Goal: Transaction & Acquisition: Purchase product/service

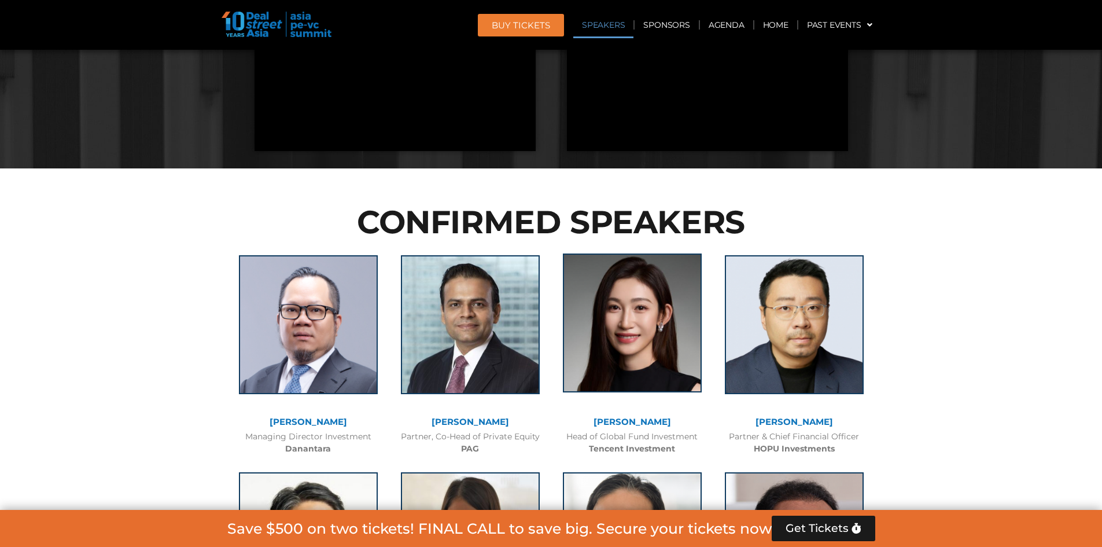
scroll to position [1331, 0]
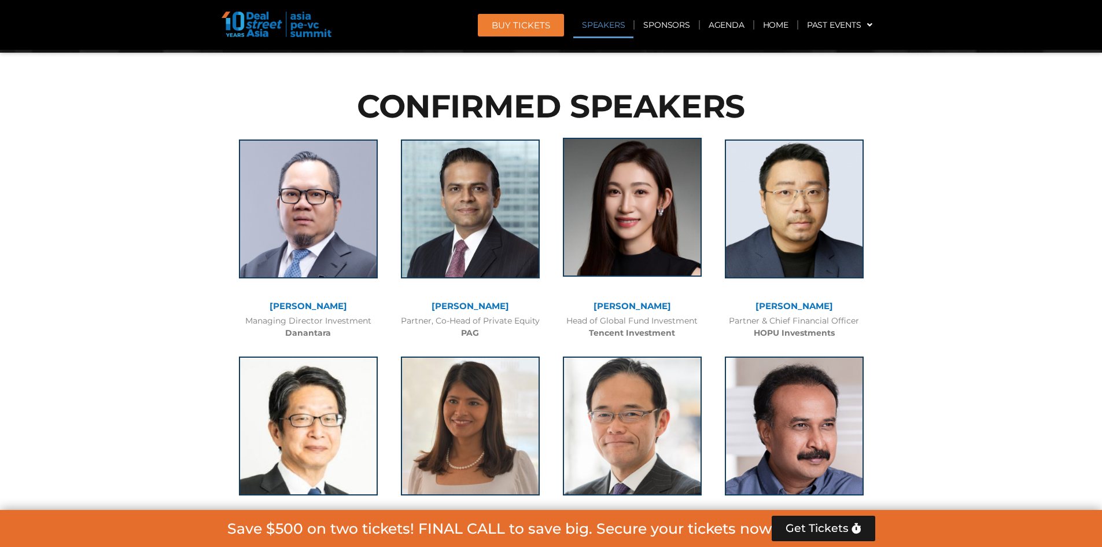
click at [642, 227] on img at bounding box center [632, 207] width 139 height 139
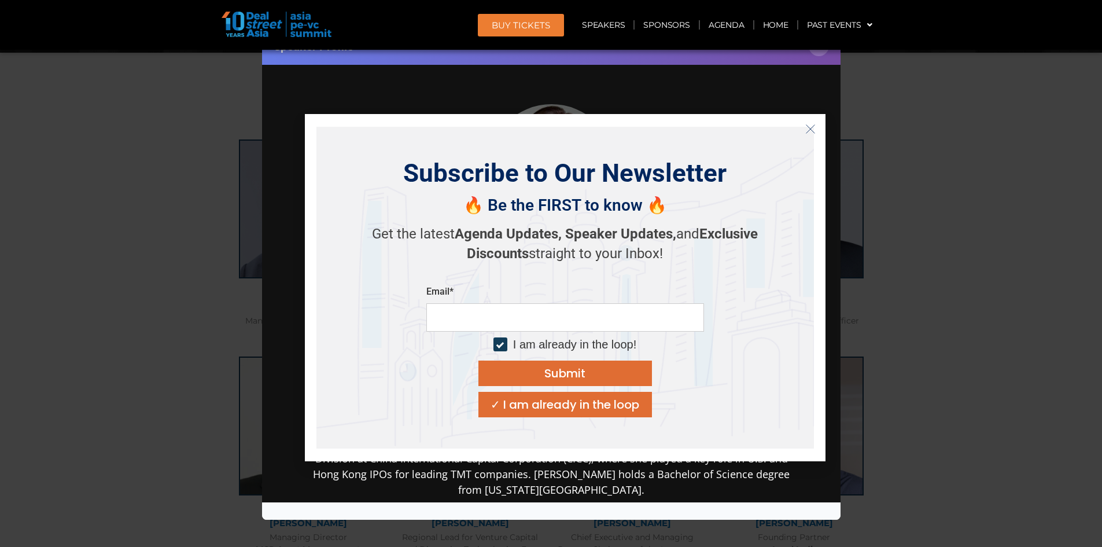
scroll to position [11156, 0]
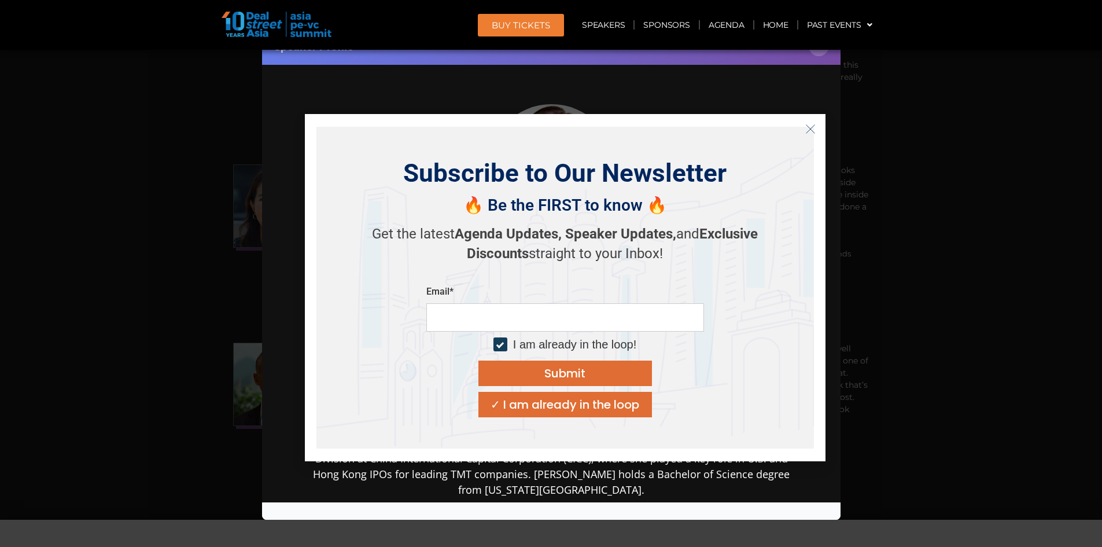
click at [804, 131] on button "Close" at bounding box center [810, 129] width 19 height 19
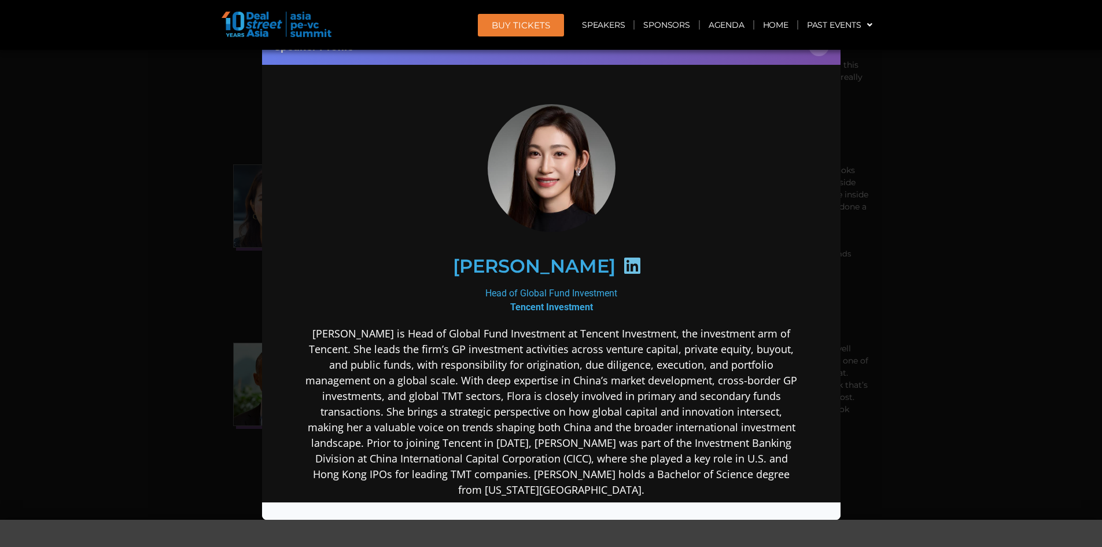
scroll to position [201, 0]
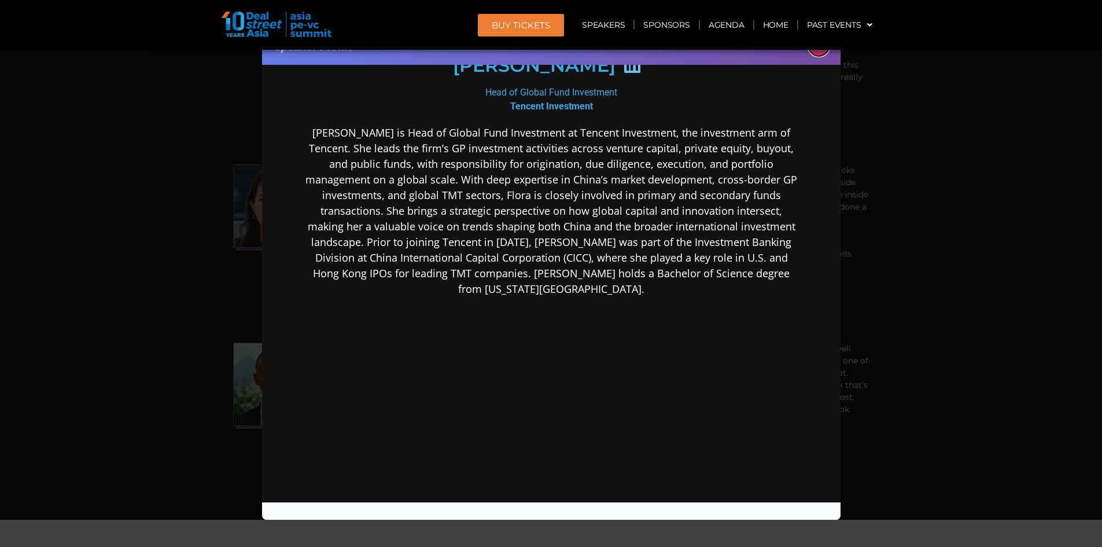
click at [819, 51] on button "×" at bounding box center [819, 46] width 20 height 20
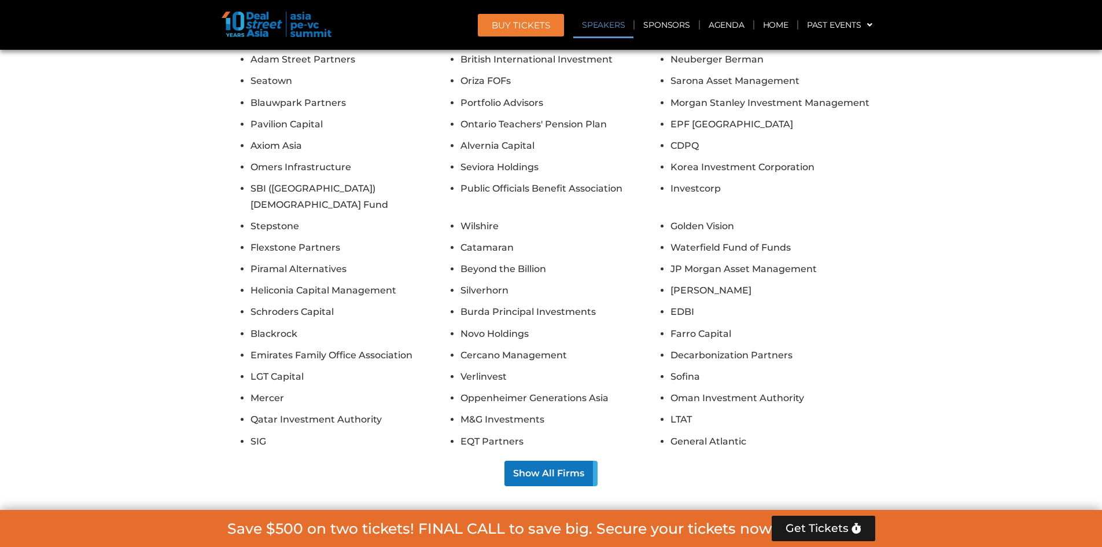
scroll to position [6073, 0]
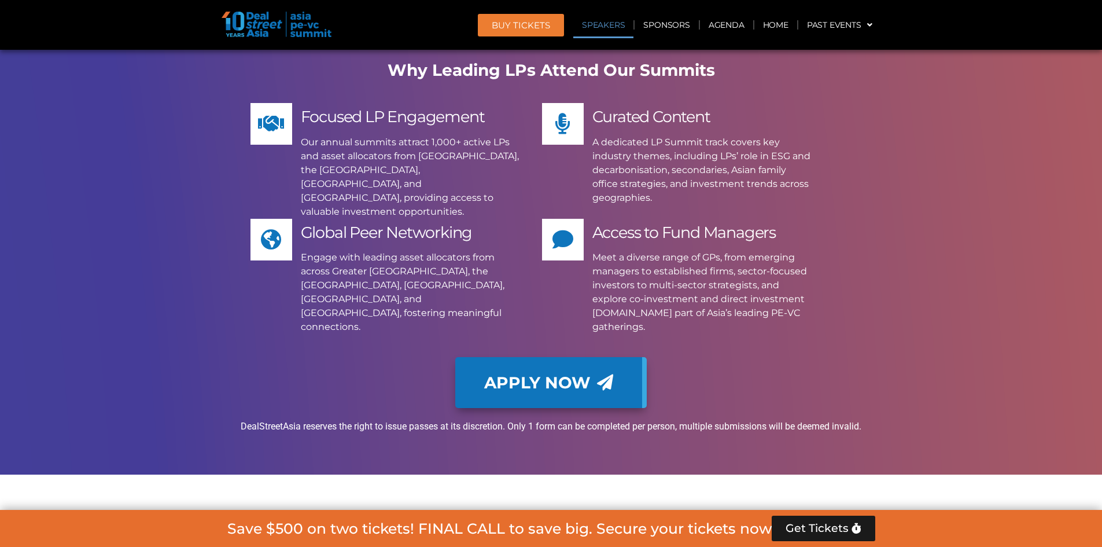
click at [602, 21] on link "Speakers" at bounding box center [603, 25] width 60 height 27
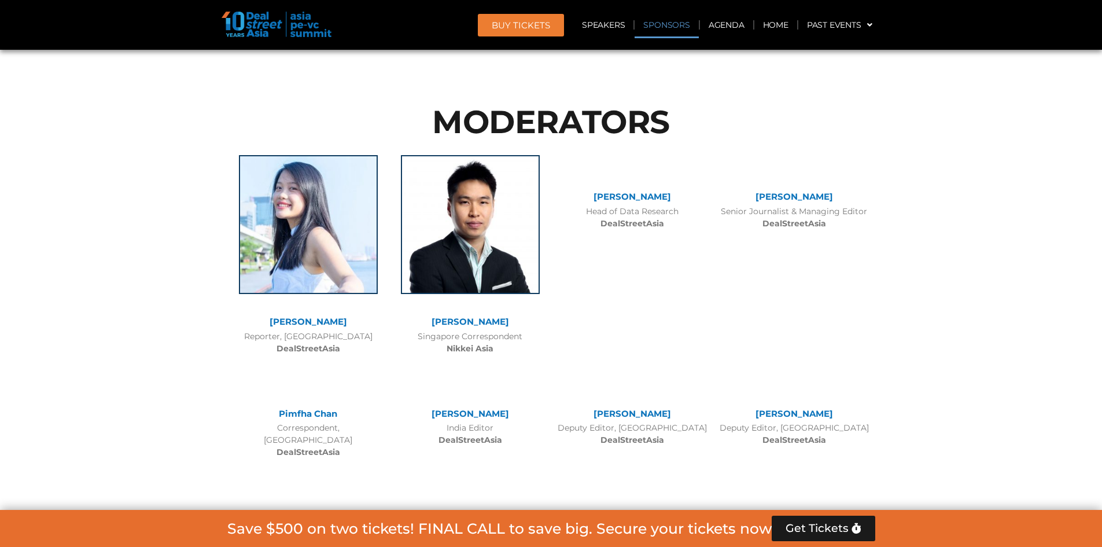
click at [673, 23] on link "Sponsors" at bounding box center [667, 25] width 64 height 27
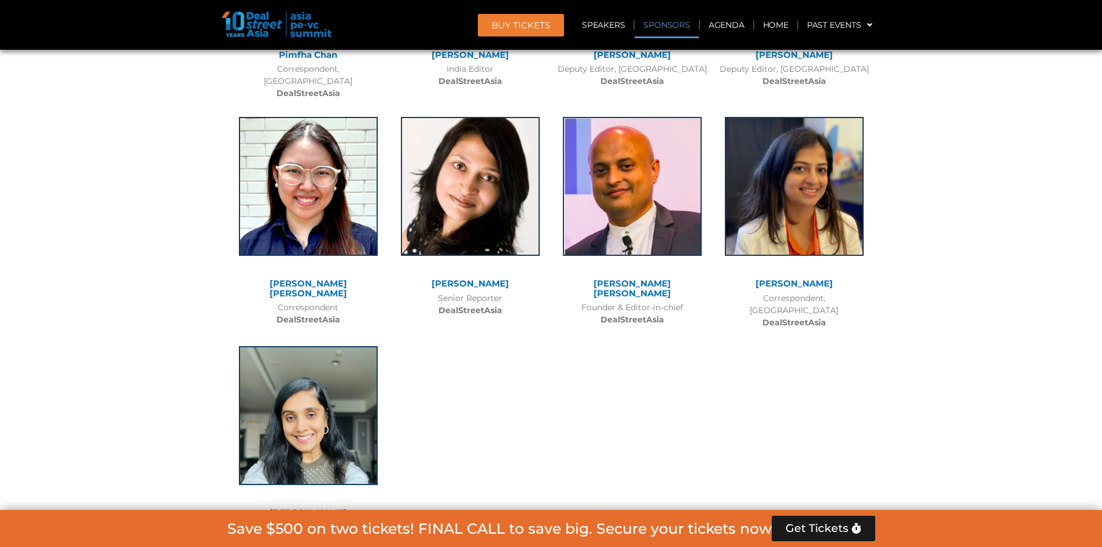
scroll to position [7599, 0]
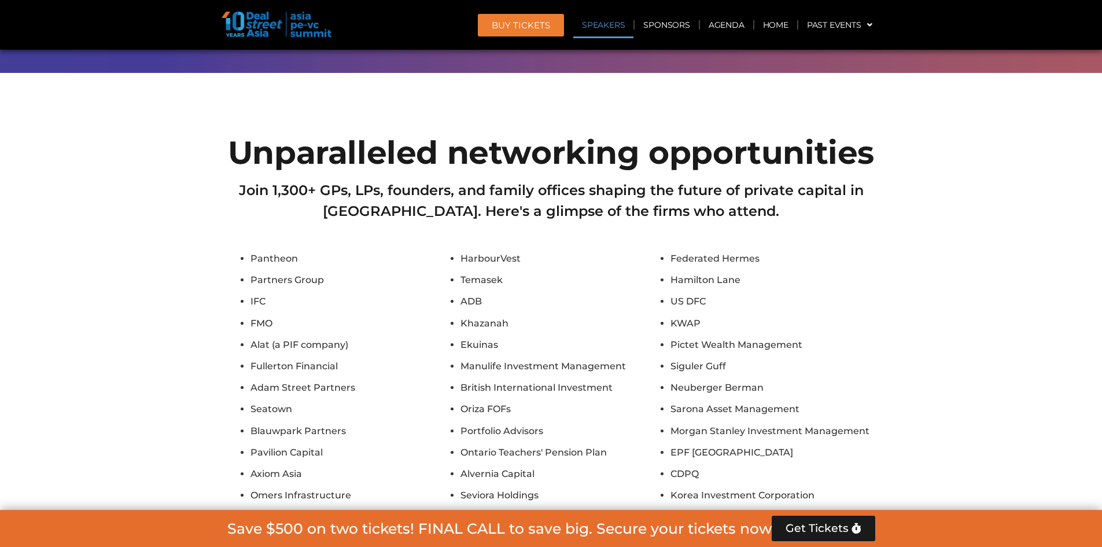
click at [609, 24] on link "Speakers" at bounding box center [603, 25] width 60 height 27
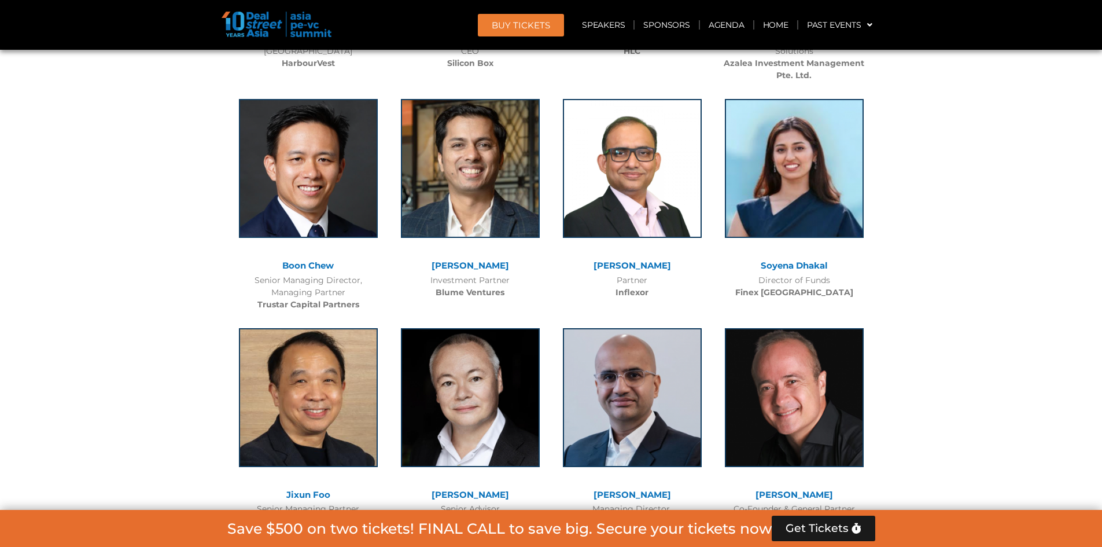
scroll to position [5259, 0]
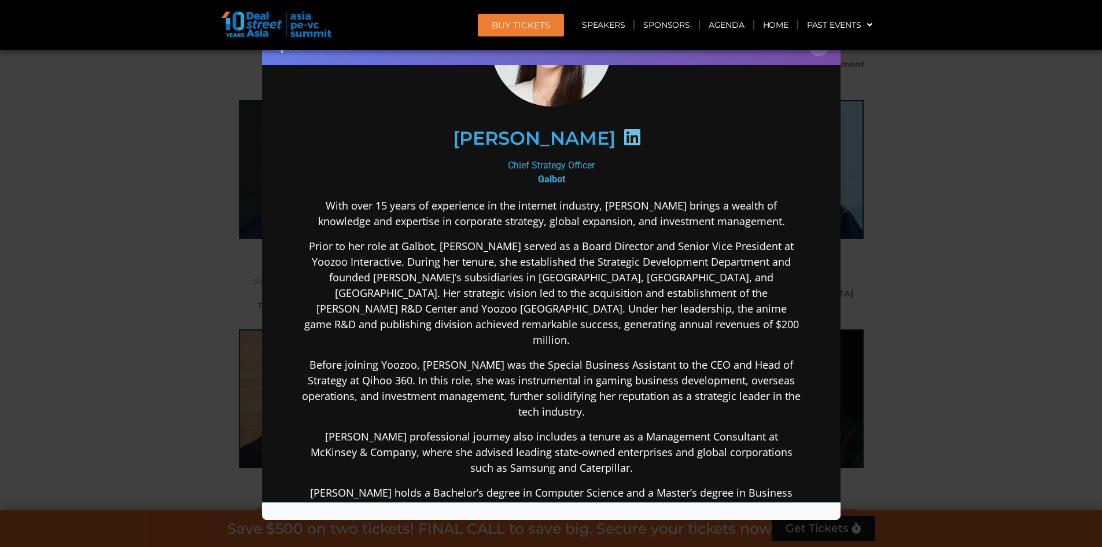
scroll to position [289, 0]
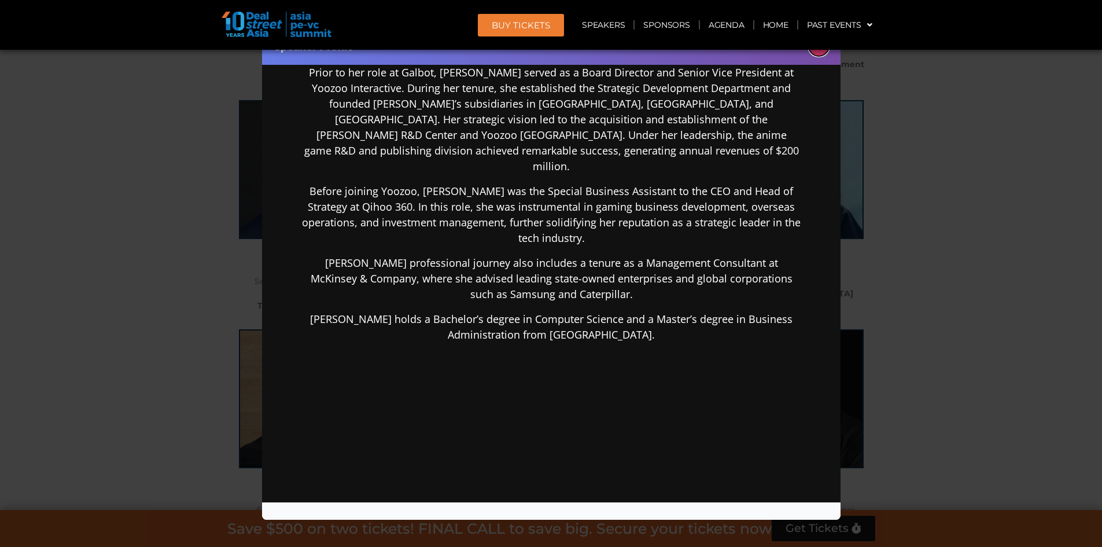
click at [819, 50] on button "×" at bounding box center [819, 46] width 20 height 20
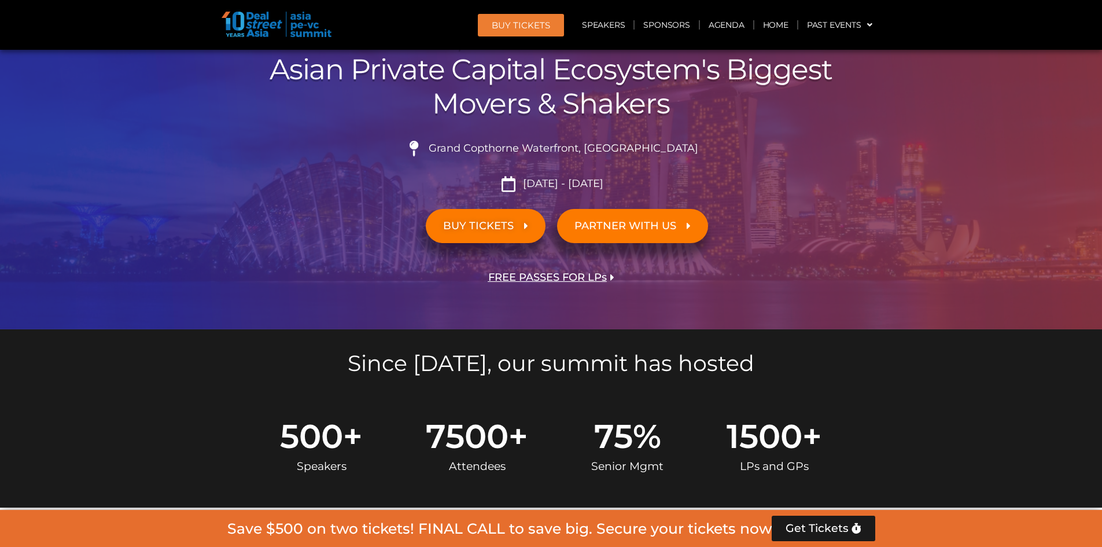
scroll to position [241, 0]
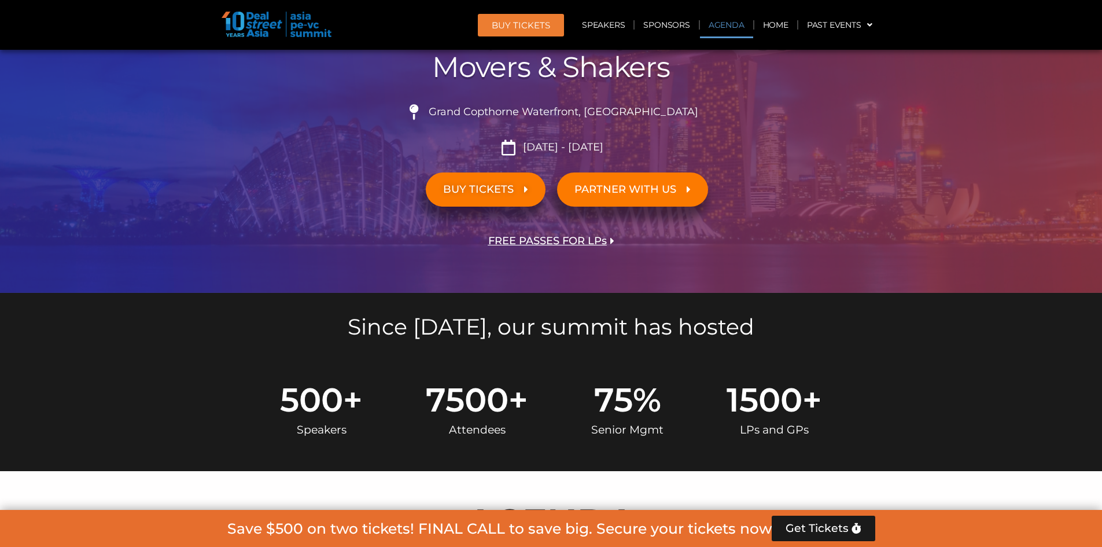
click at [724, 21] on link "Agenda" at bounding box center [726, 25] width 53 height 27
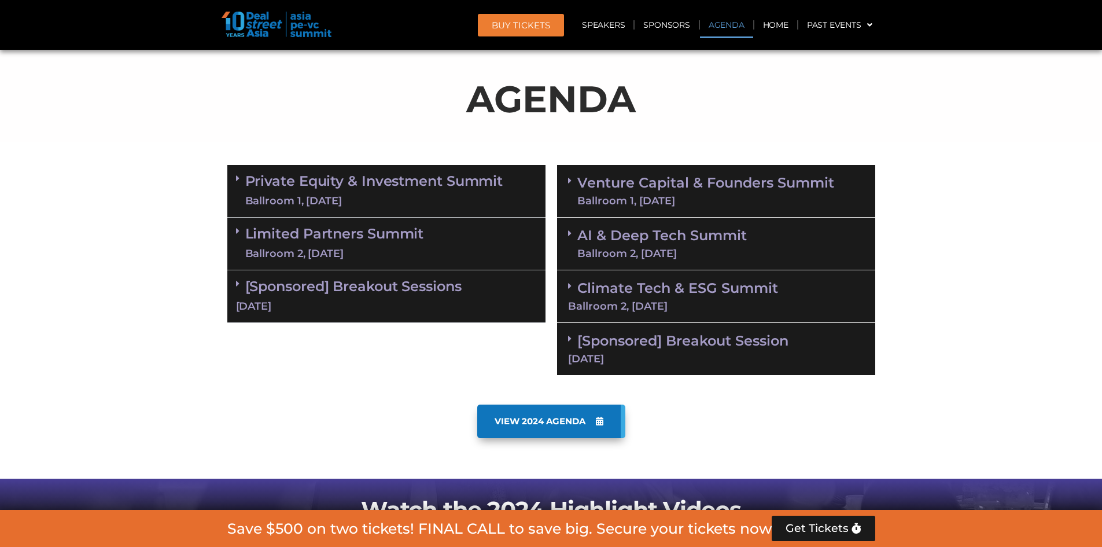
scroll to position [547, 0]
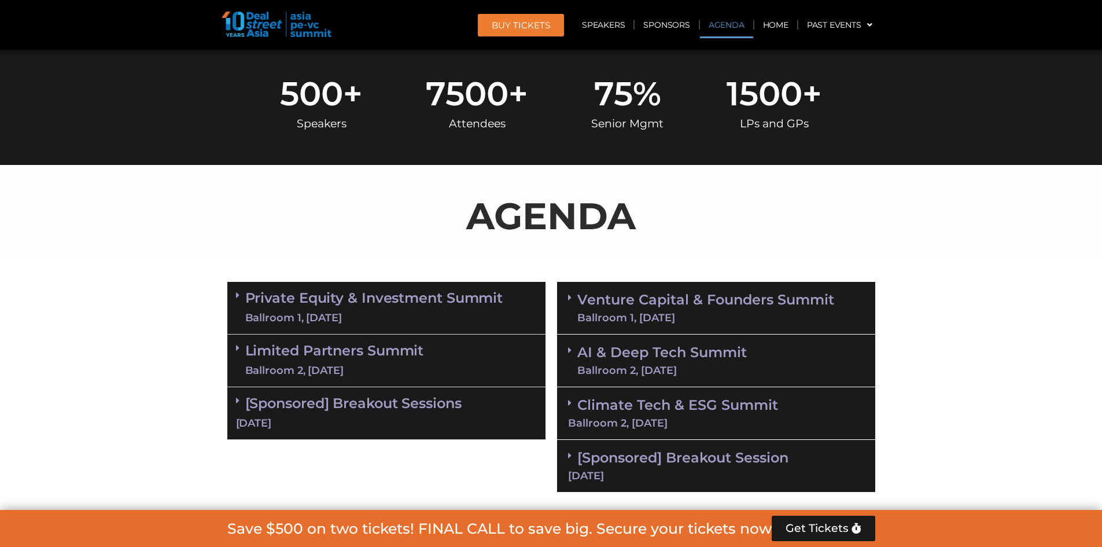
click at [242, 346] on span at bounding box center [240, 348] width 9 height 10
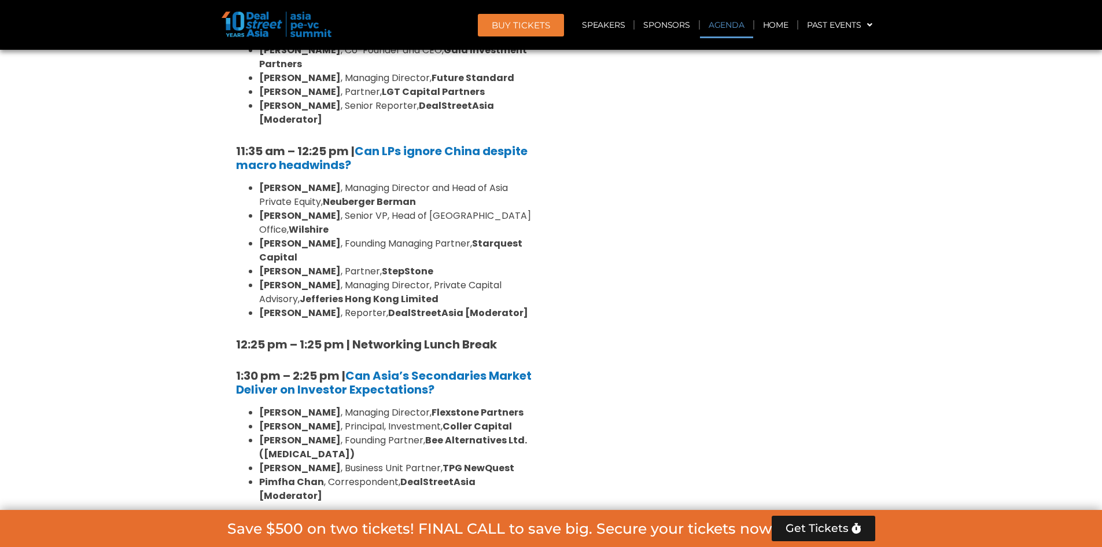
scroll to position [720, 0]
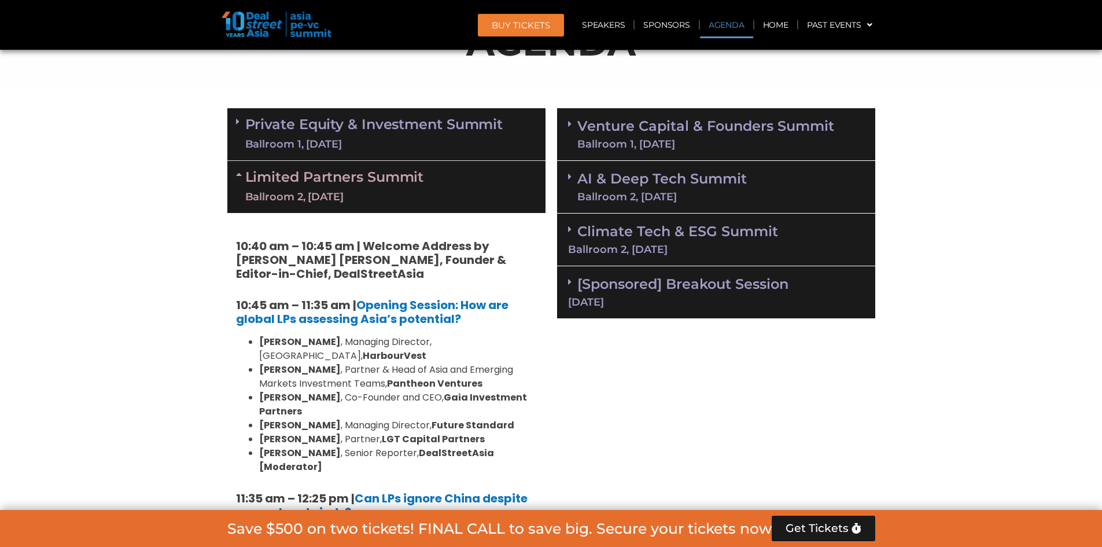
click at [348, 183] on link "Limited Partners Summit Ballroom 2, 10 Sept" at bounding box center [334, 187] width 179 height 35
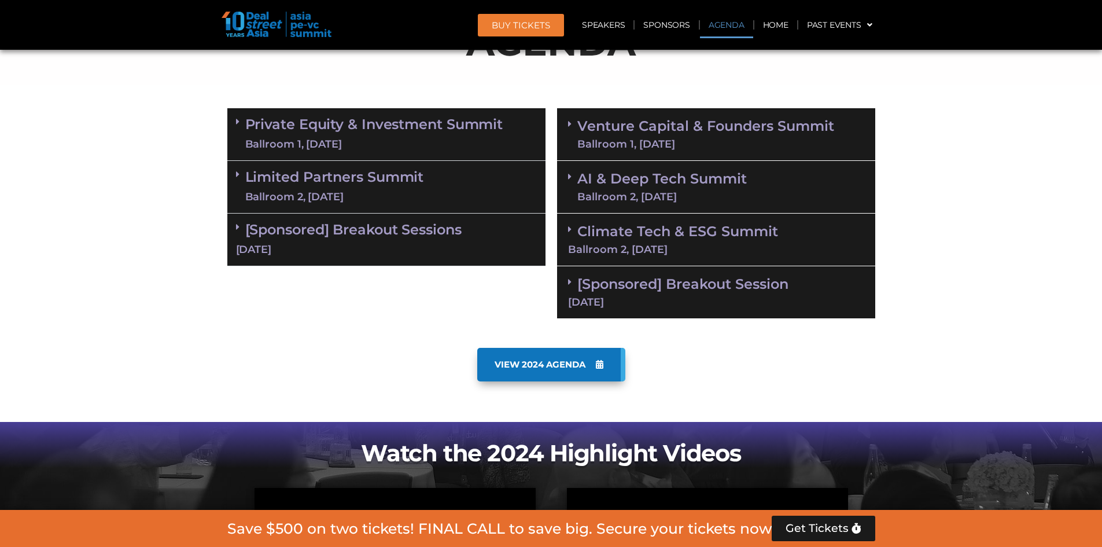
click at [342, 233] on link "[Sponsored] Breakout Sessions 10 Sept" at bounding box center [386, 239] width 301 height 36
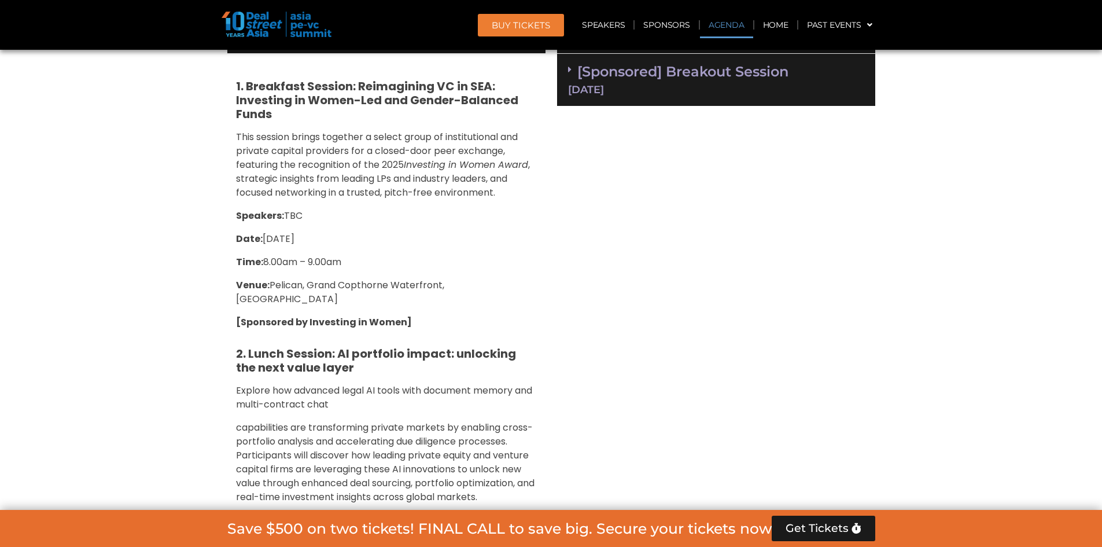
scroll to position [547, 0]
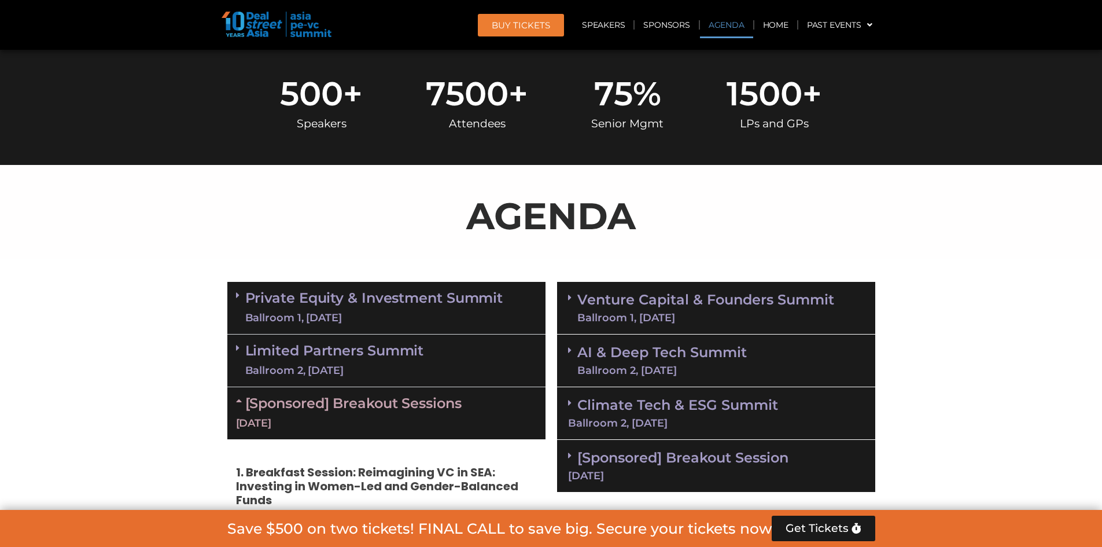
click at [676, 301] on link "Venture Capital & Founders​ Summit Ballroom 1, 11 Sept" at bounding box center [706, 308] width 257 height 30
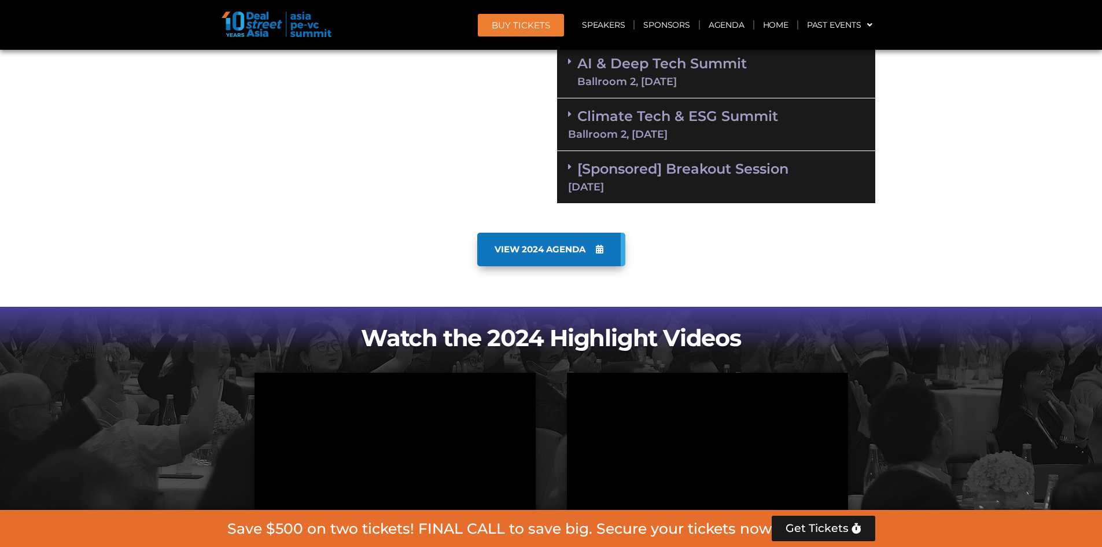
scroll to position [894, 0]
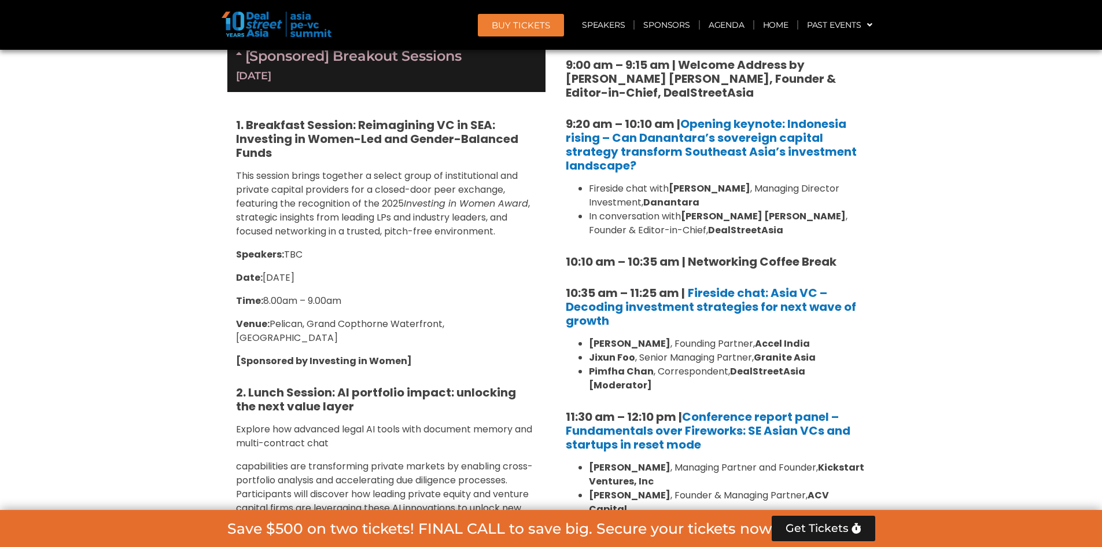
click at [514, 30] on span "BUY Tickets" at bounding box center [521, 25] width 58 height 9
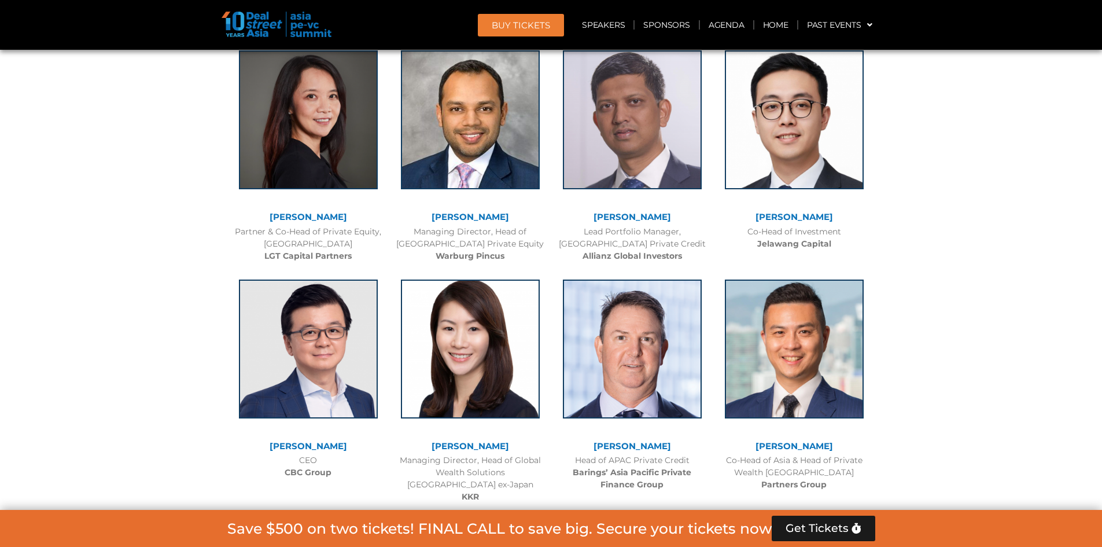
scroll to position [5816, 0]
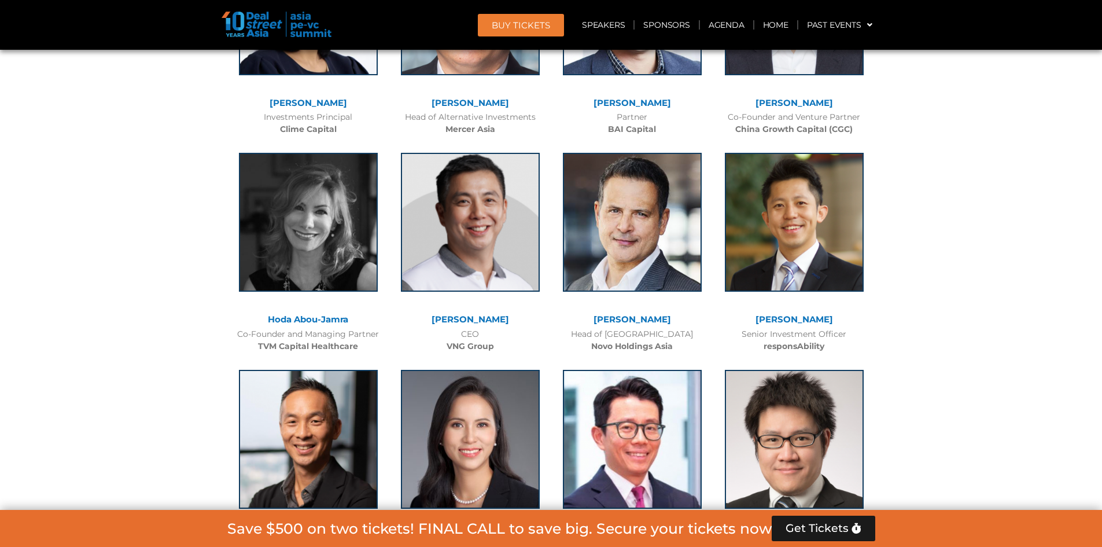
click at [520, 21] on span "BUY Tickets" at bounding box center [521, 25] width 58 height 9
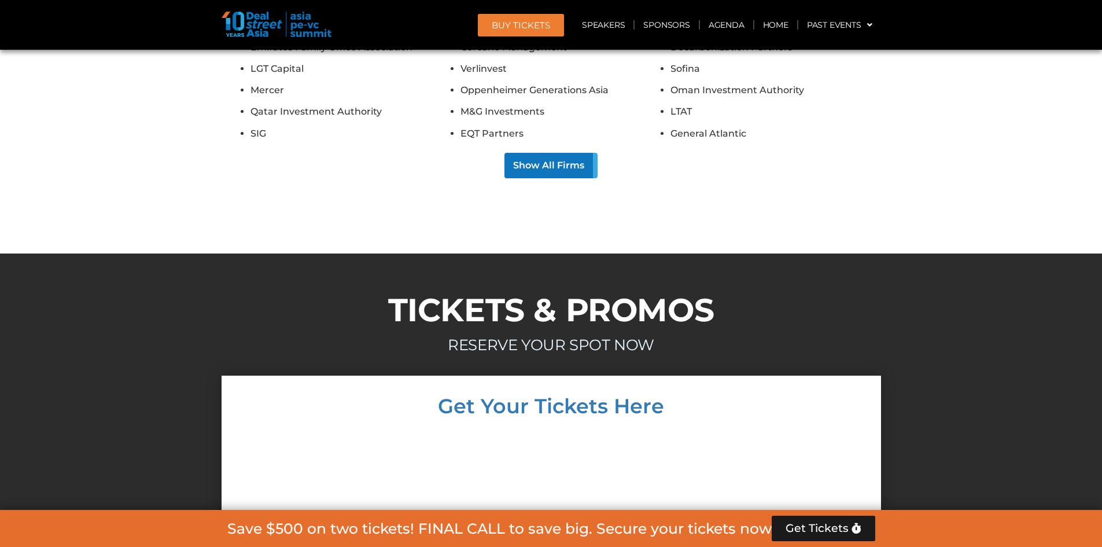
scroll to position [6909, 0]
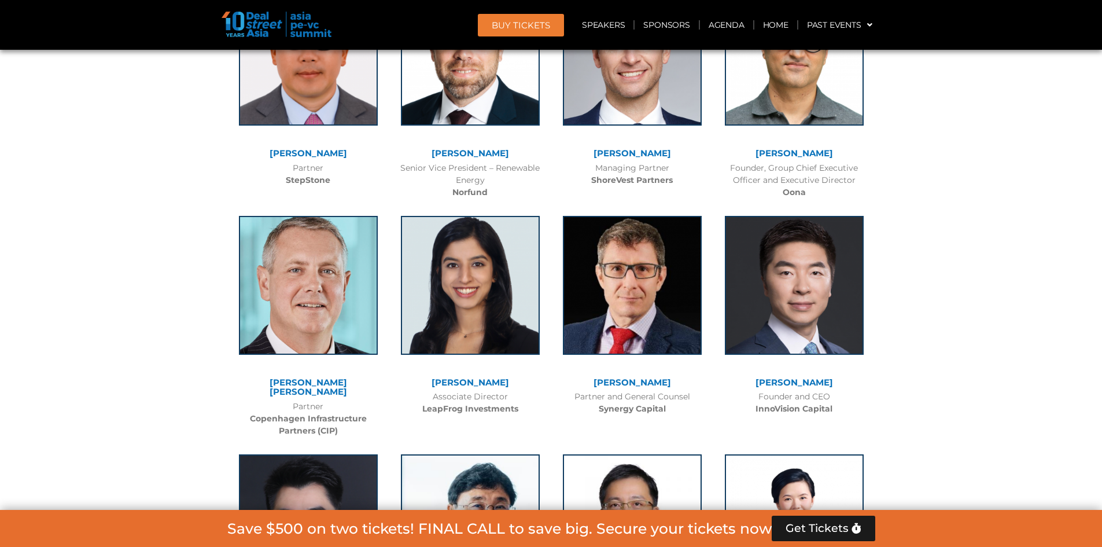
click at [816, 534] on span "Get Tickets" at bounding box center [817, 529] width 63 height 12
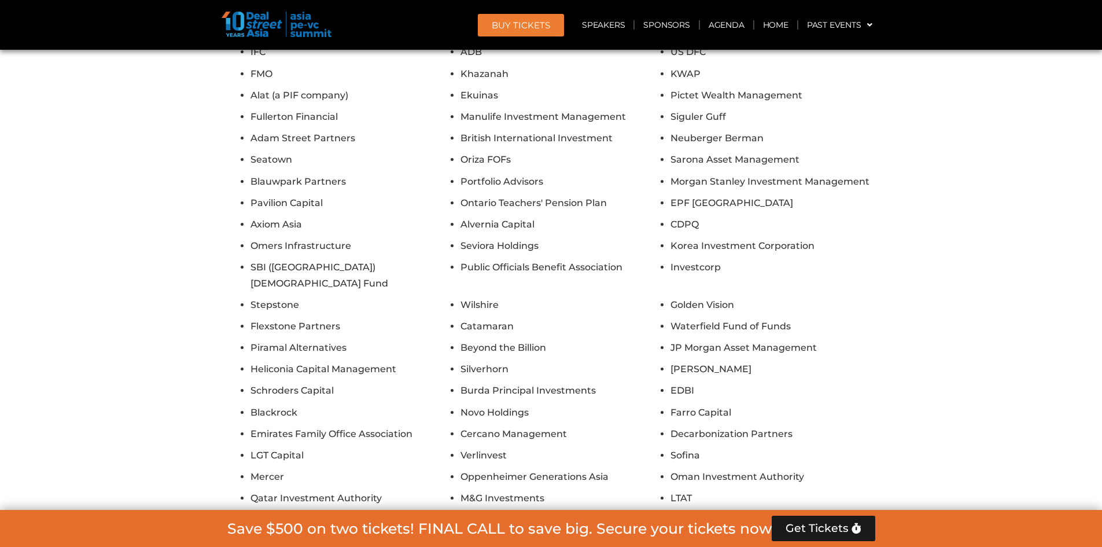
scroll to position [12181, 0]
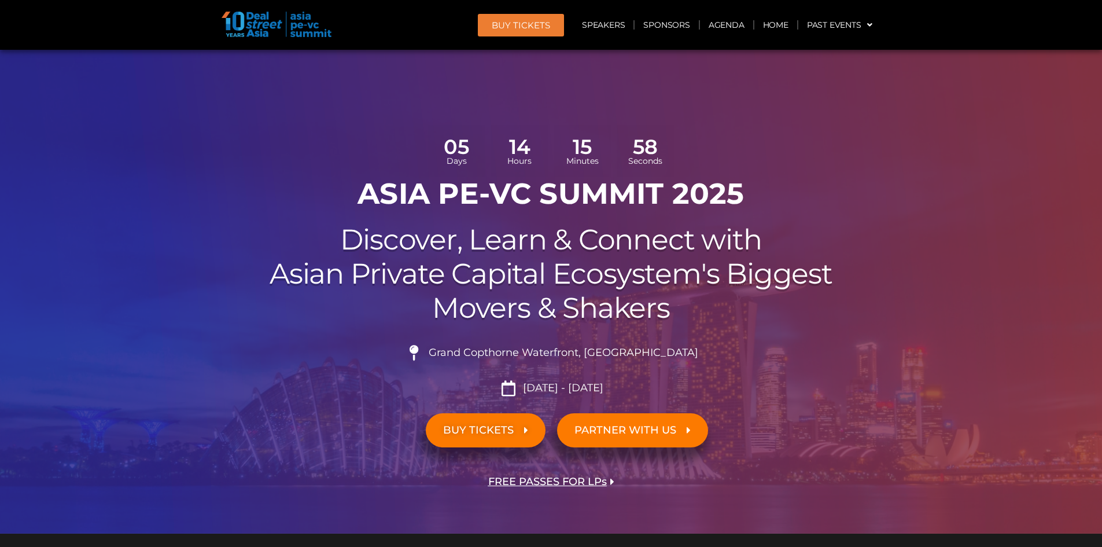
click at [465, 437] on link "BUY TICKETS" at bounding box center [486, 430] width 120 height 34
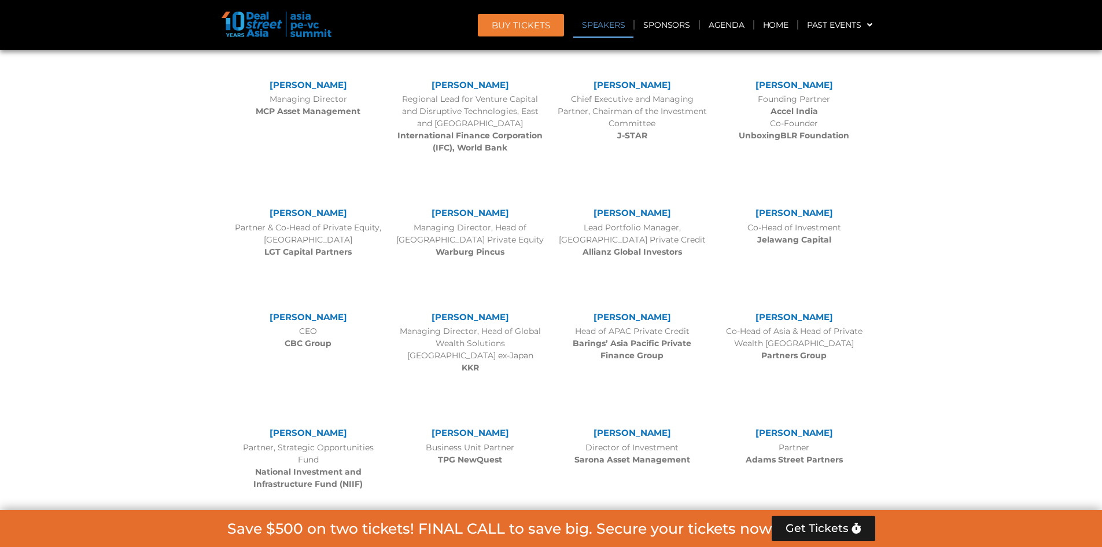
scroll to position [5815, 0]
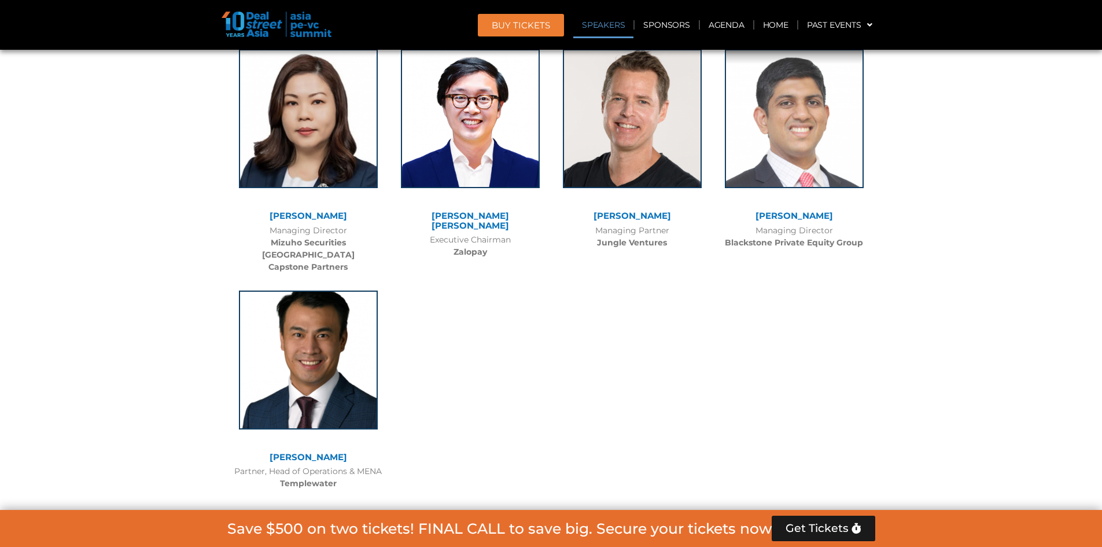
click at [810, 523] on span "Get Tickets" at bounding box center [817, 529] width 63 height 12
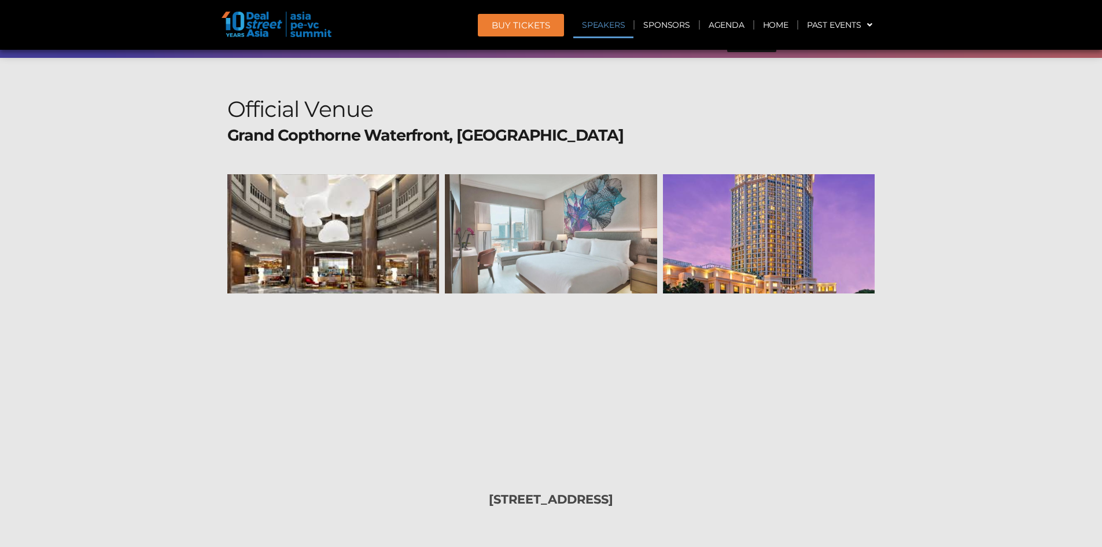
scroll to position [10796, 0]
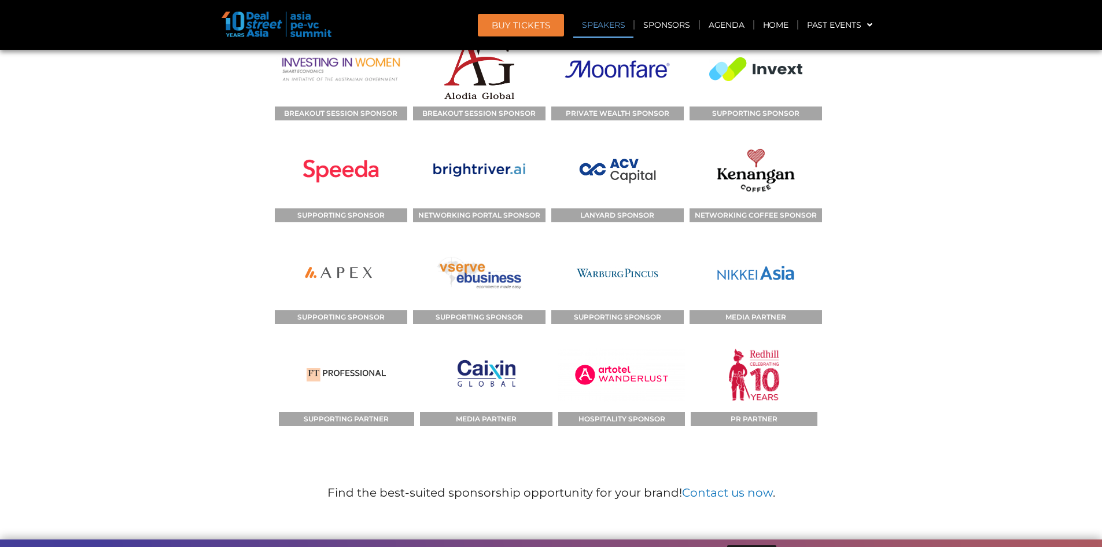
click at [498, 22] on span "BUY Tickets" at bounding box center [521, 25] width 58 height 9
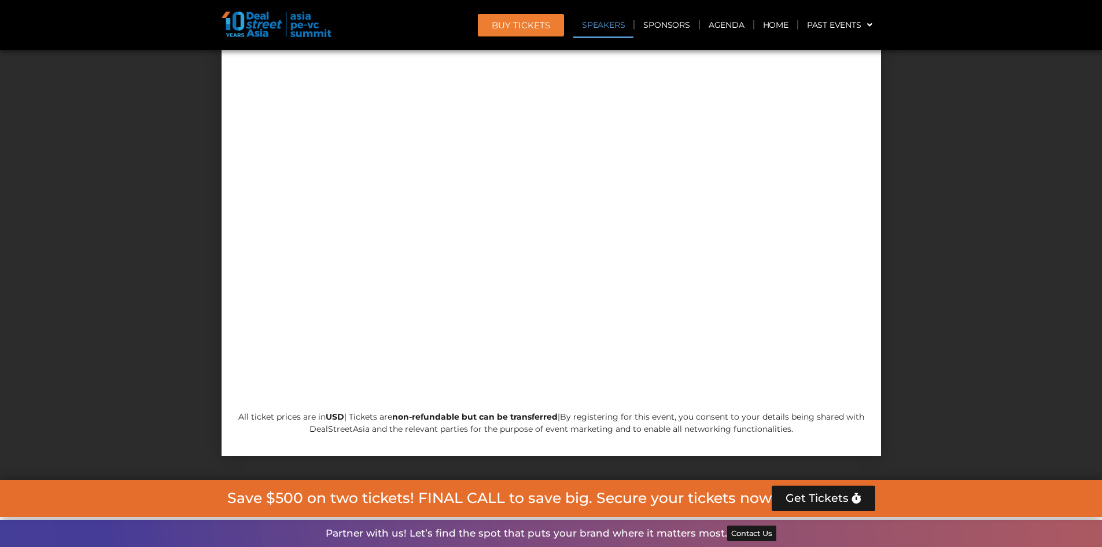
scroll to position [8715, 0]
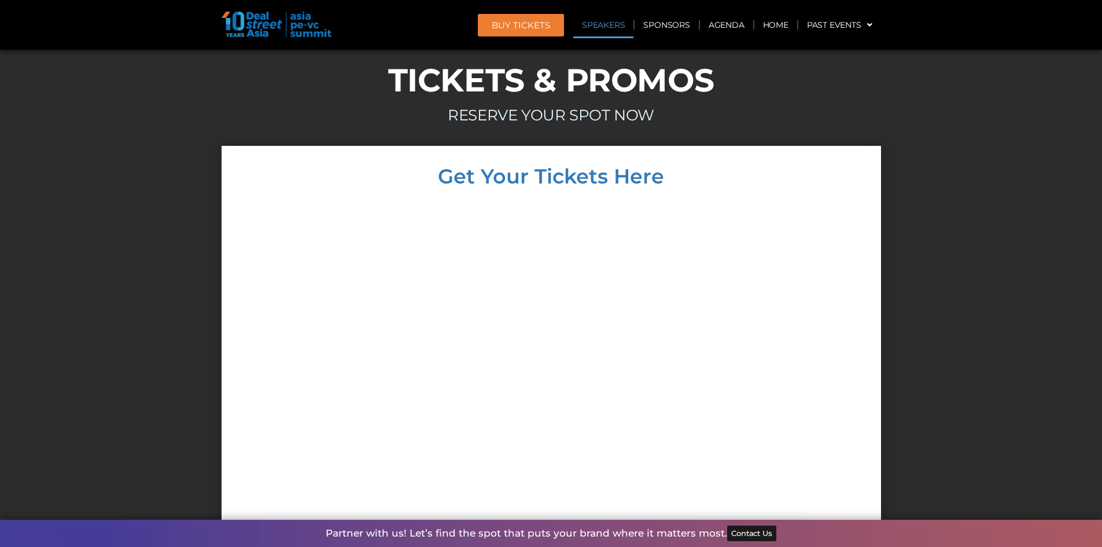
click at [911, 274] on div at bounding box center [551, 405] width 1102 height 518
